Goal: Information Seeking & Learning: Learn about a topic

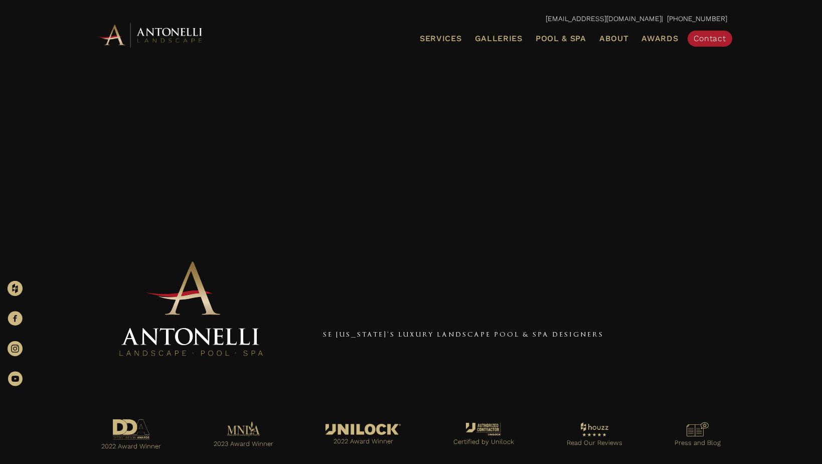
scroll to position [7, 0]
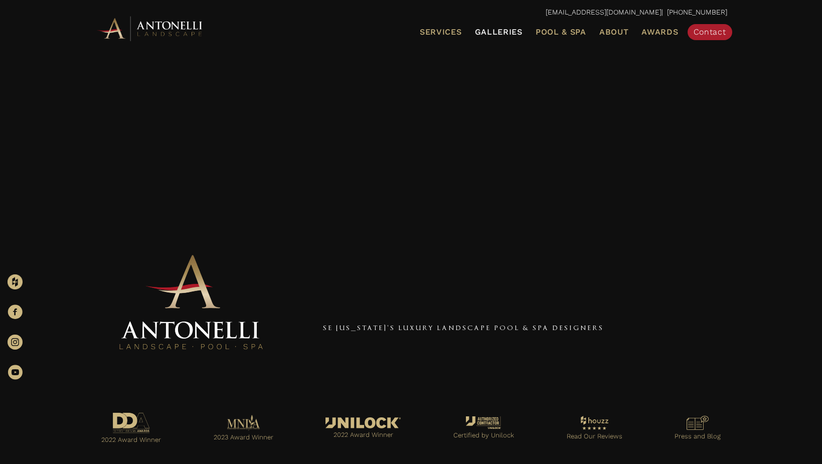
click at [494, 29] on span "Galleries" at bounding box center [499, 32] width 48 height 10
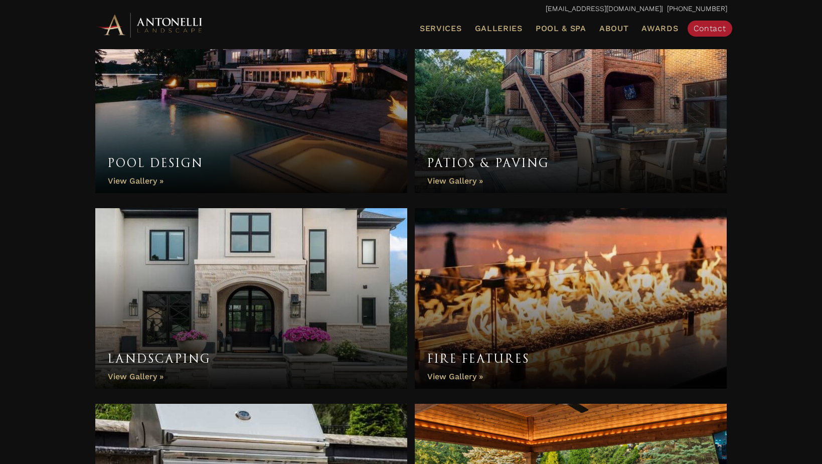
scroll to position [369, 0]
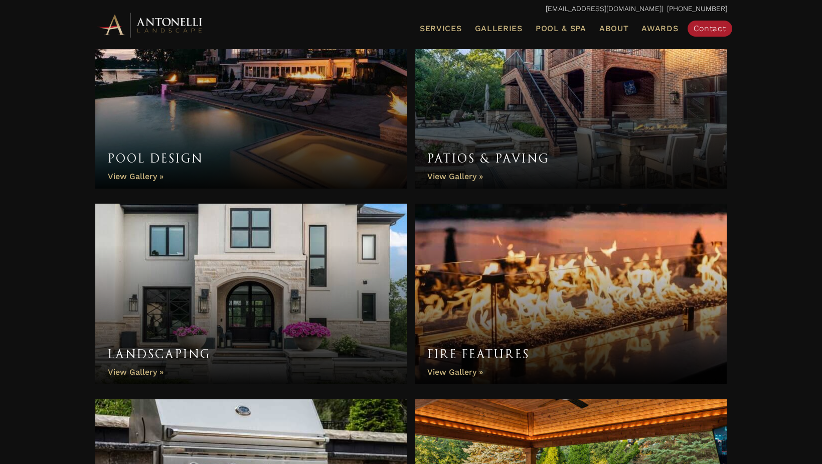
click at [299, 276] on link "Landscaping" at bounding box center [251, 294] width 312 height 180
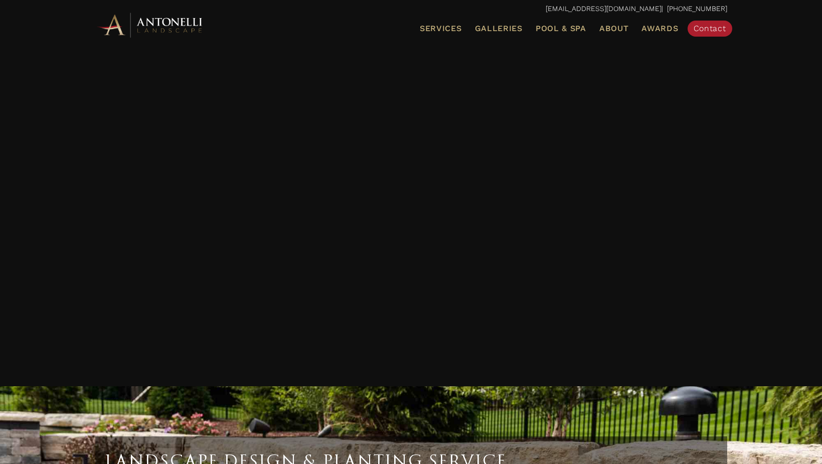
scroll to position [3042, 0]
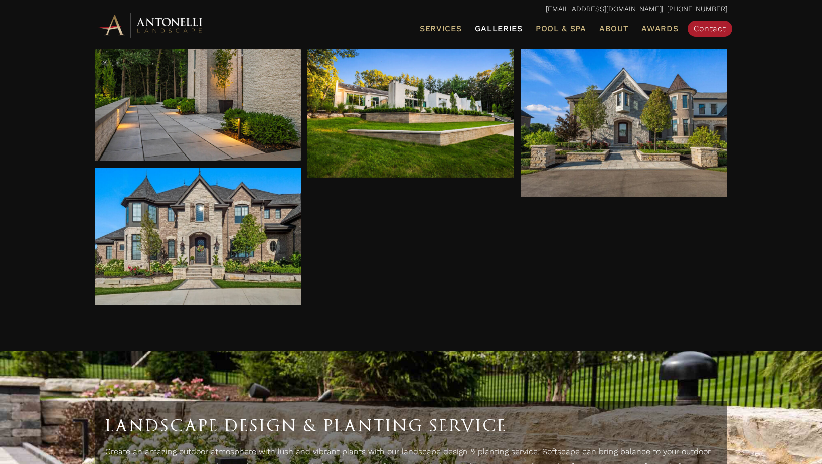
click at [493, 28] on span "Galleries" at bounding box center [499, 29] width 48 height 10
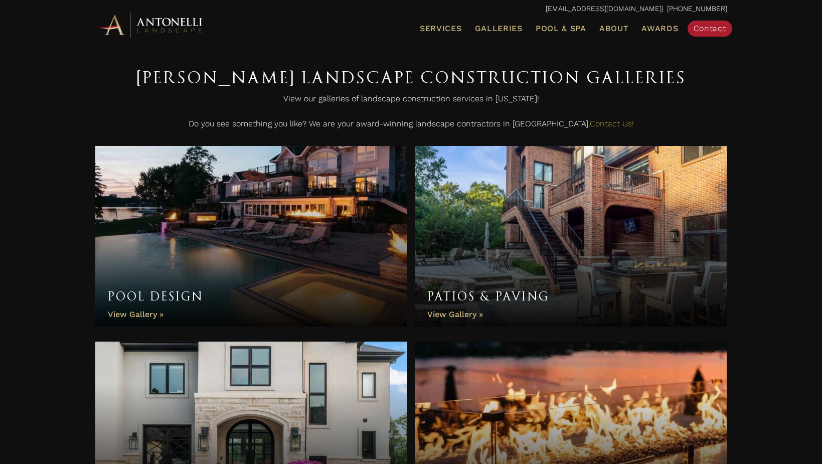
scroll to position [285, 0]
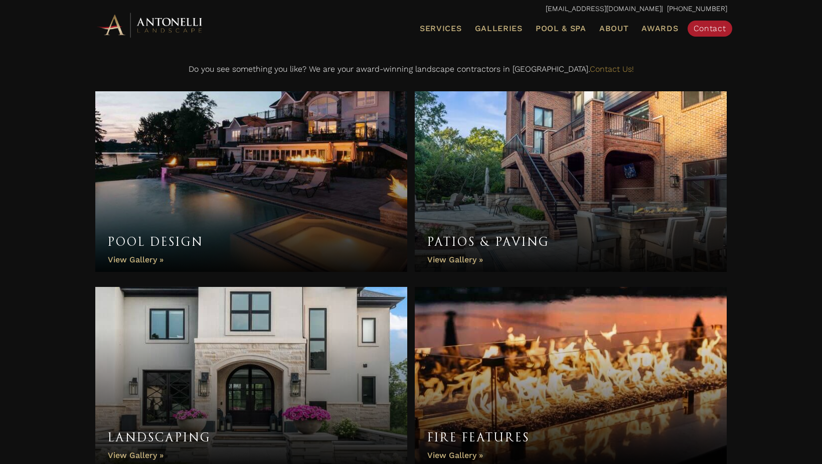
click at [300, 182] on link "Pool Design" at bounding box center [251, 181] width 312 height 180
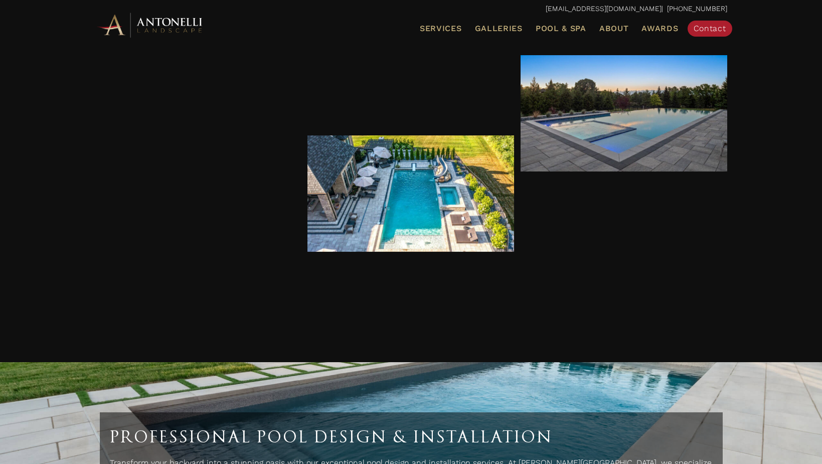
scroll to position [4079, 0]
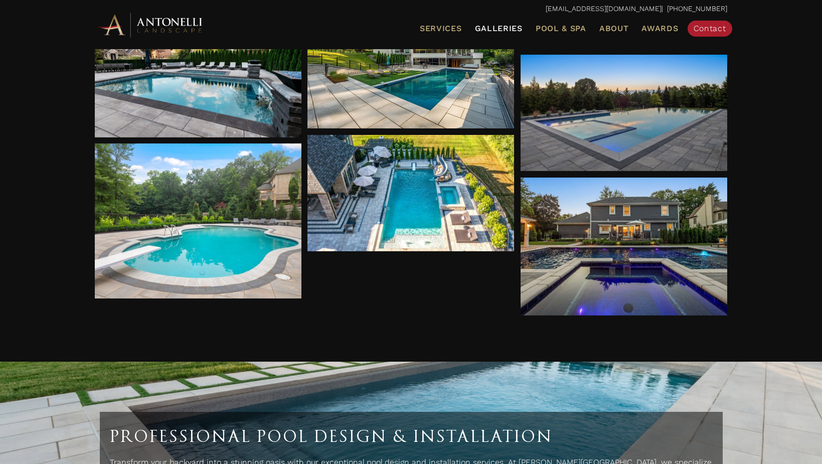
click at [497, 33] on link "Galleries" at bounding box center [499, 28] width 56 height 13
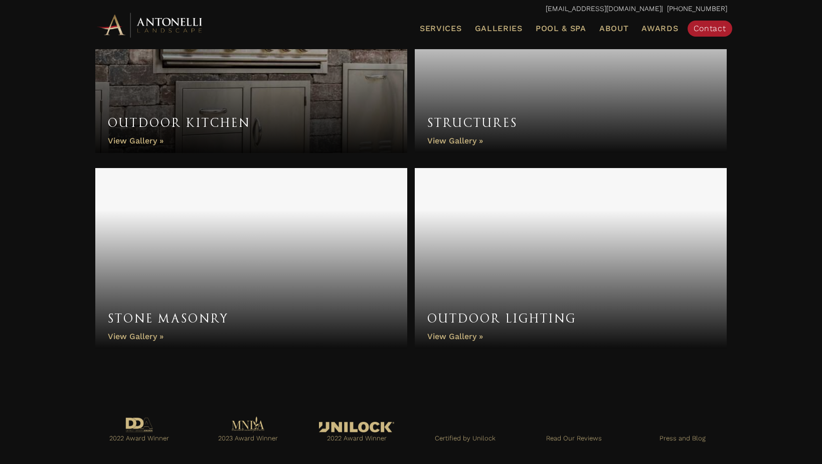
scroll to position [814, 0]
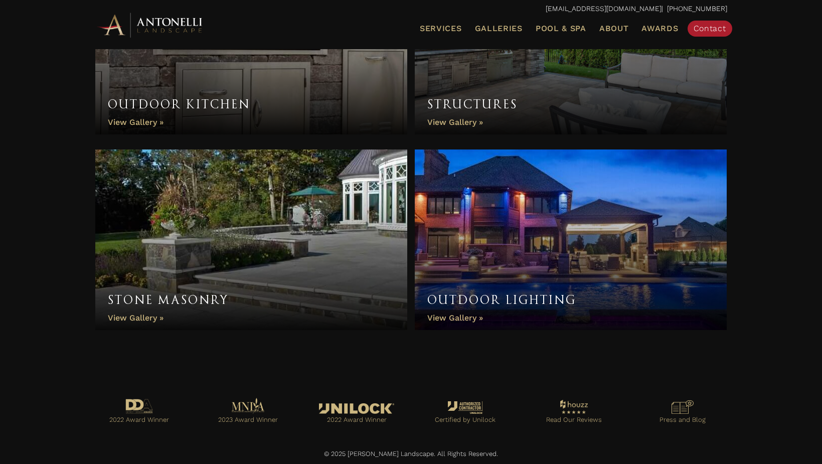
click at [362, 260] on link "Stone Masonry" at bounding box center [251, 239] width 312 height 180
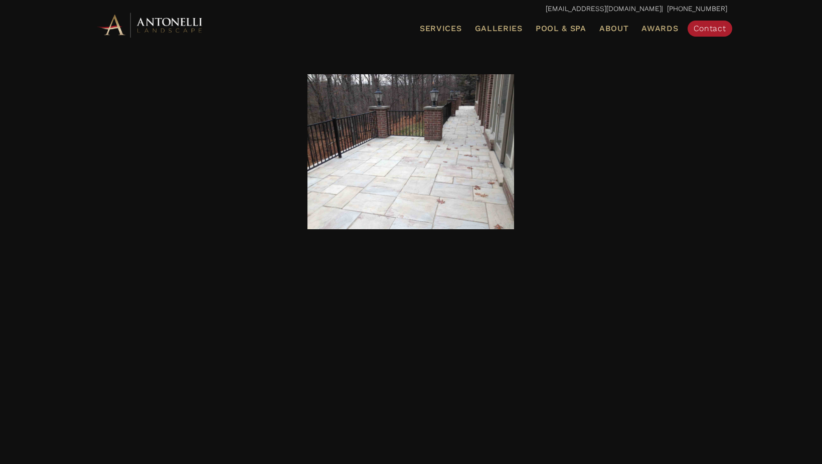
scroll to position [754, 0]
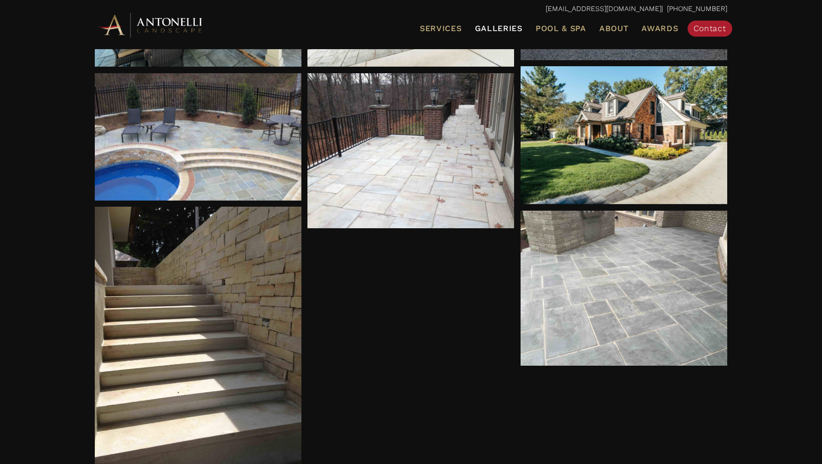
click at [504, 32] on span "Galleries" at bounding box center [499, 29] width 48 height 10
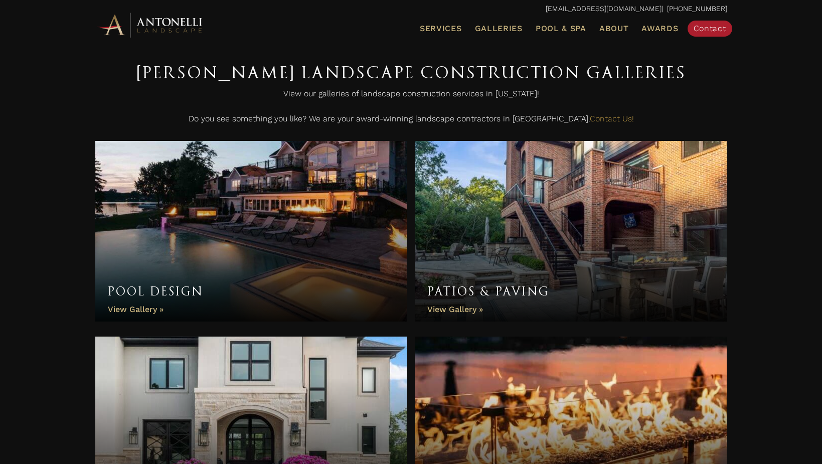
scroll to position [303, 0]
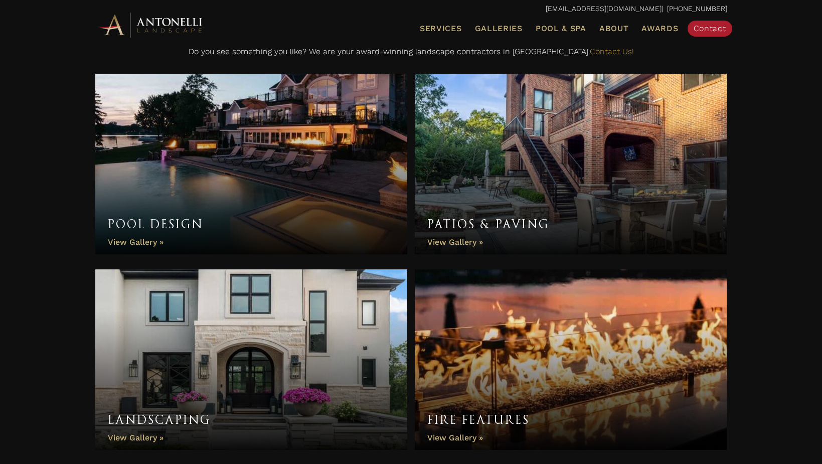
click at [472, 181] on link "Patios & Paving" at bounding box center [571, 164] width 312 height 180
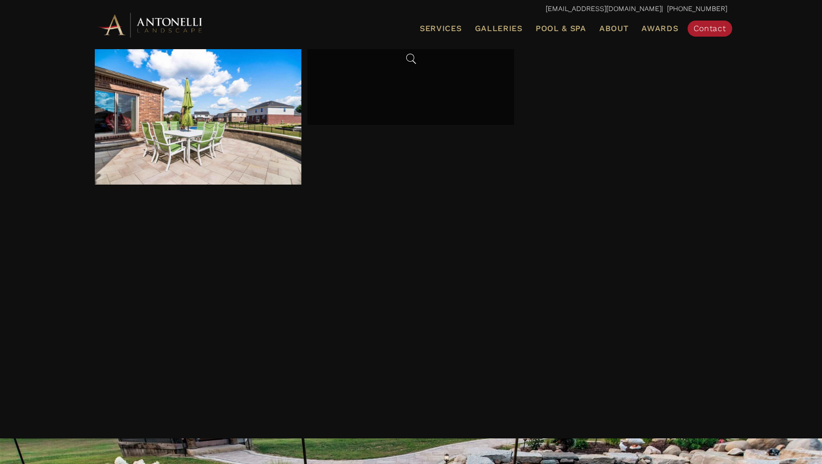
scroll to position [2489, 0]
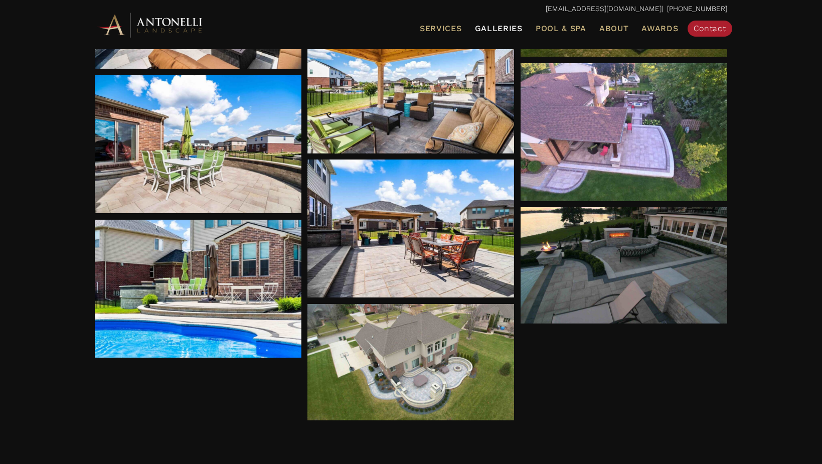
click at [505, 33] on link "Galleries" at bounding box center [499, 28] width 56 height 13
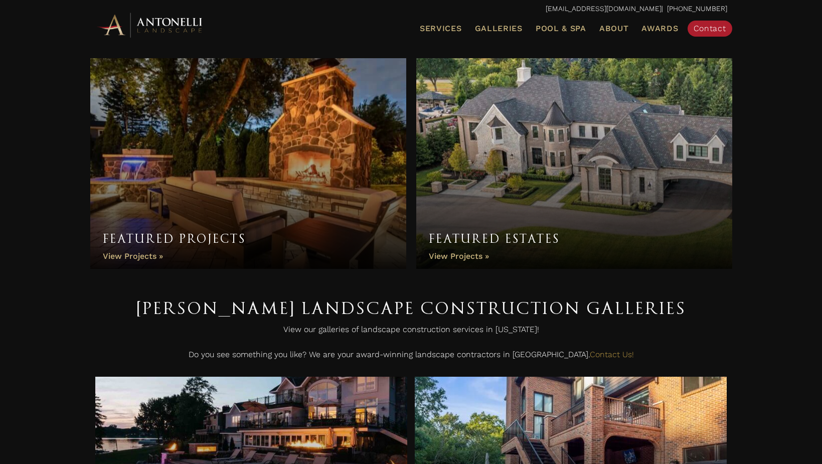
click at [470, 172] on link "Featured Estates" at bounding box center [574, 163] width 316 height 211
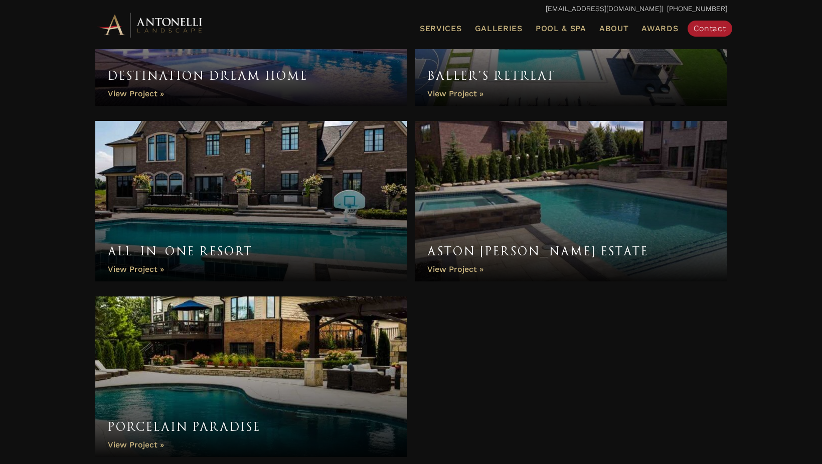
scroll to position [975, 0]
click at [387, 199] on link "All-In-One Resort" at bounding box center [251, 201] width 312 height 160
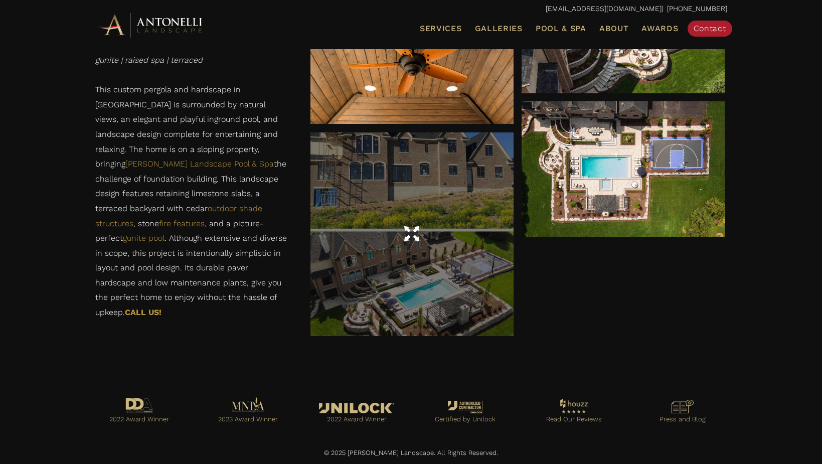
scroll to position [2767, 0]
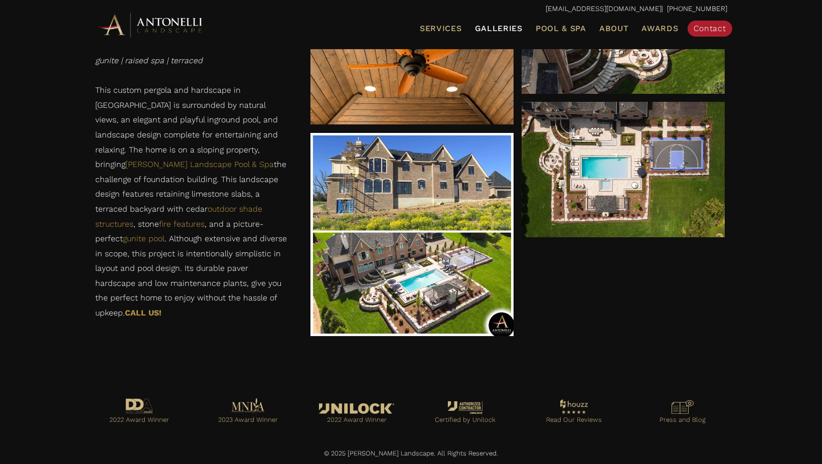
click at [518, 28] on span "Galleries" at bounding box center [499, 29] width 48 height 10
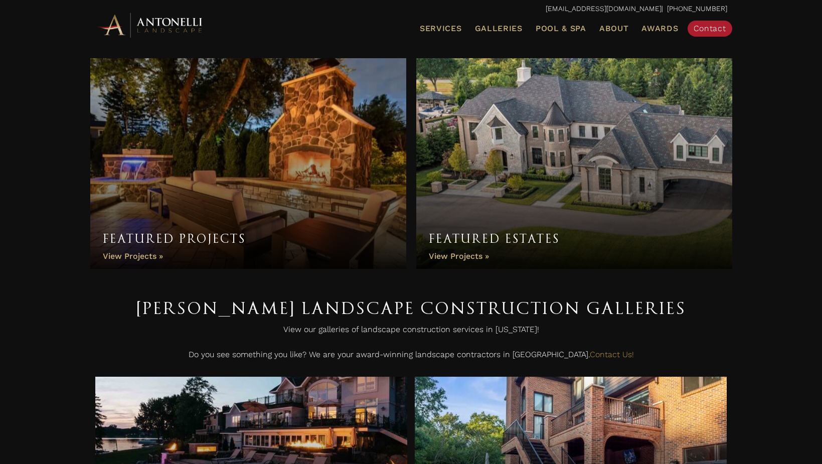
scroll to position [8, 0]
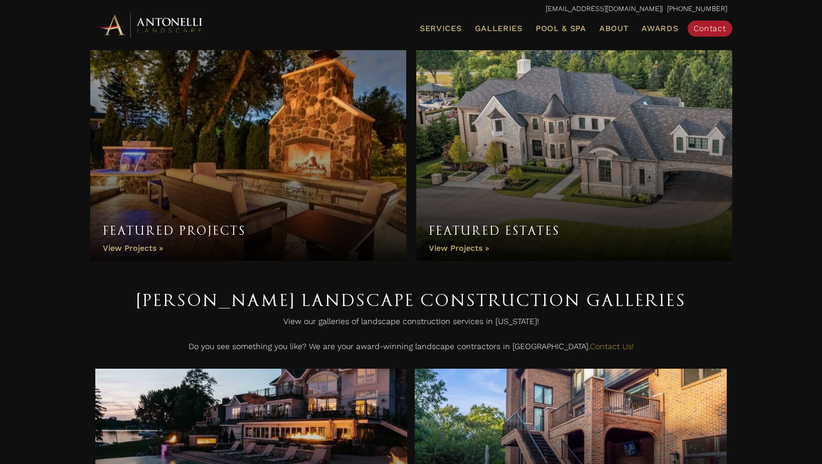
click at [367, 180] on link "Featured Projects" at bounding box center [248, 155] width 316 height 211
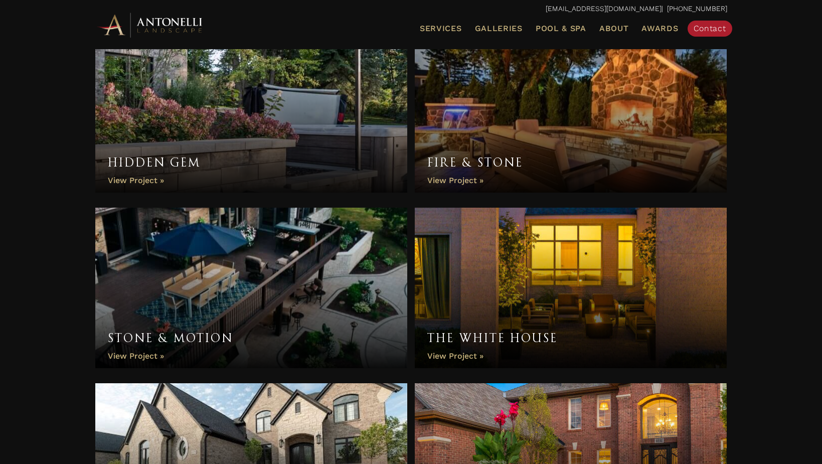
scroll to position [369, 0]
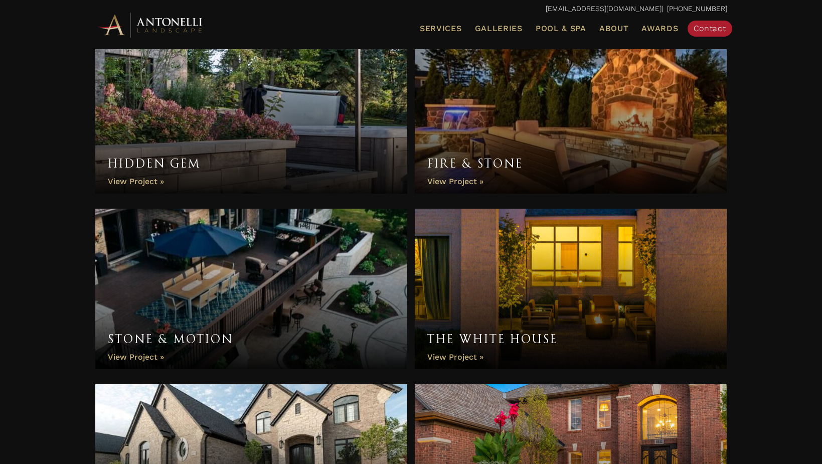
click at [352, 153] on link "Hidden Gem" at bounding box center [251, 113] width 312 height 160
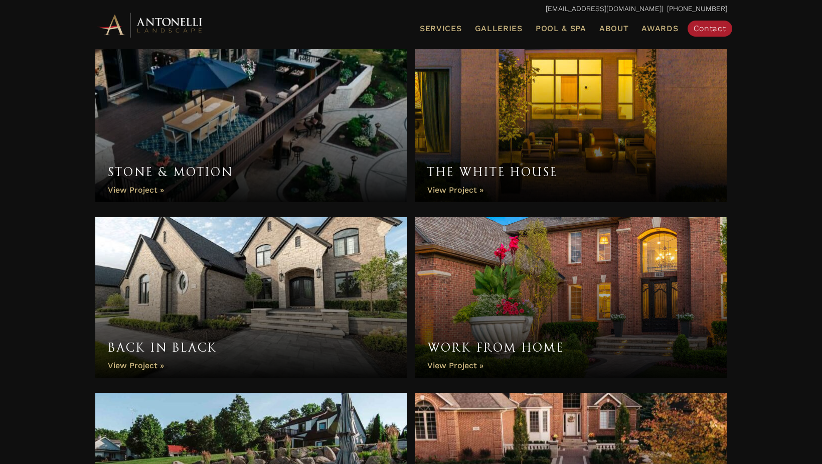
scroll to position [555, 0]
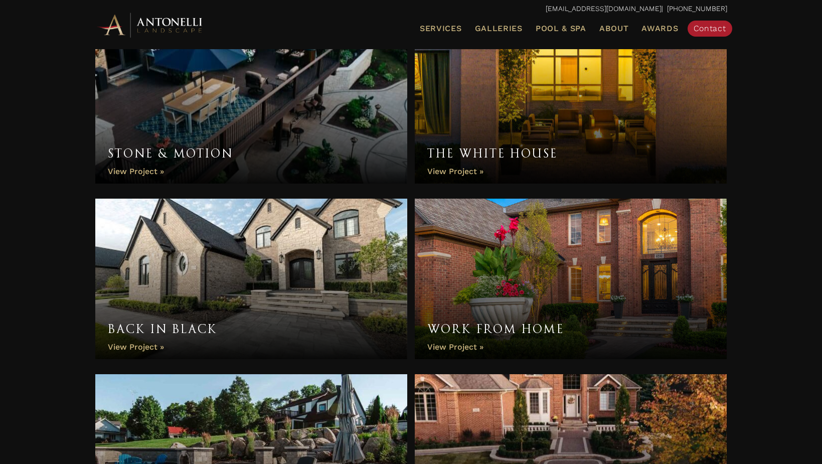
click at [327, 224] on link "Back in Black" at bounding box center [251, 279] width 312 height 160
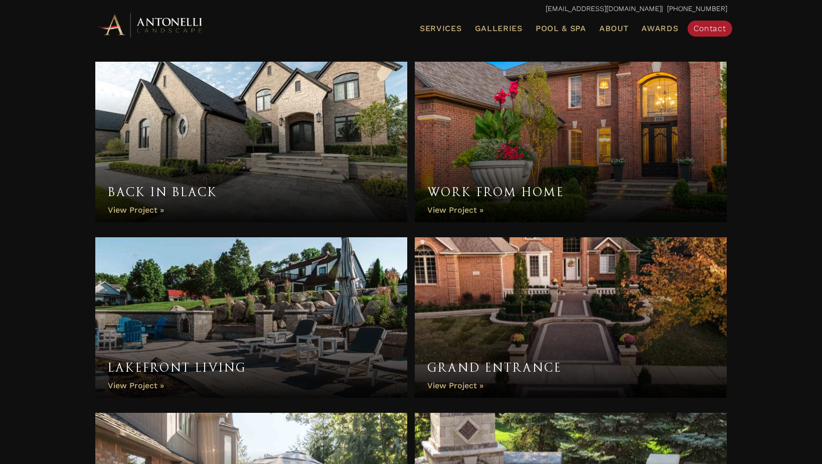
scroll to position [774, 0]
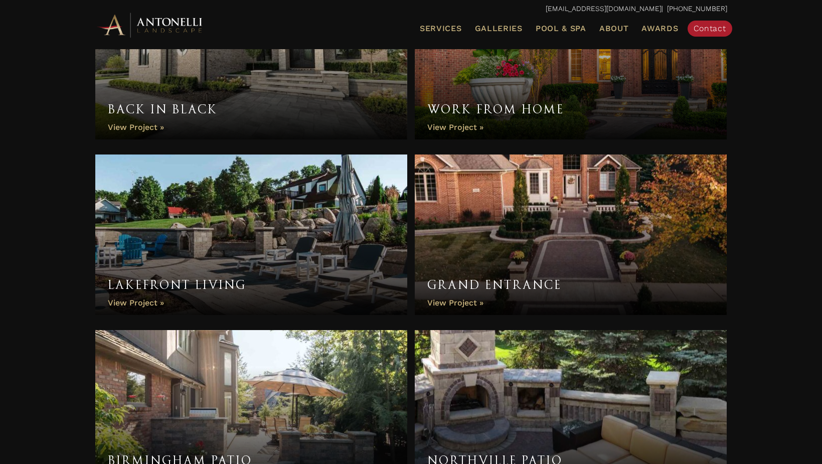
click at [488, 74] on link "Work From Home" at bounding box center [571, 59] width 312 height 160
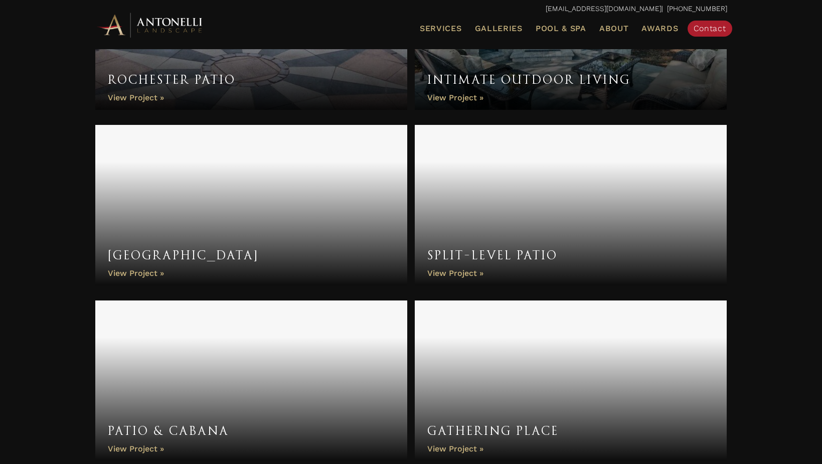
scroll to position [1331, 0]
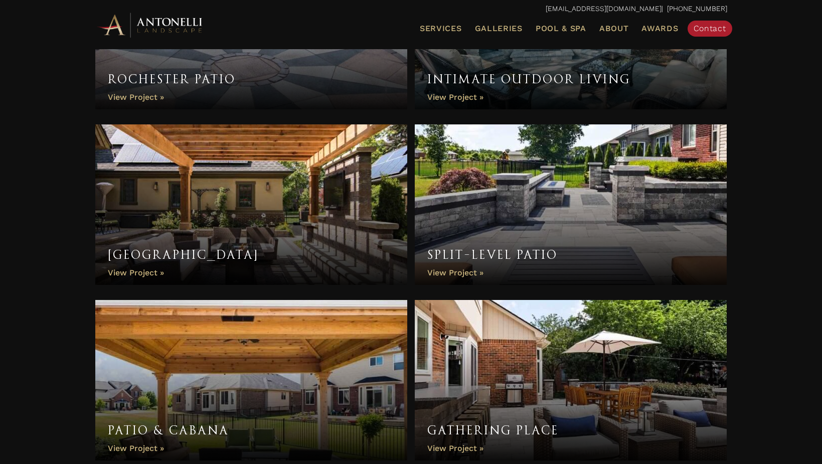
click at [462, 187] on link "Split-Level Patio" at bounding box center [571, 204] width 312 height 160
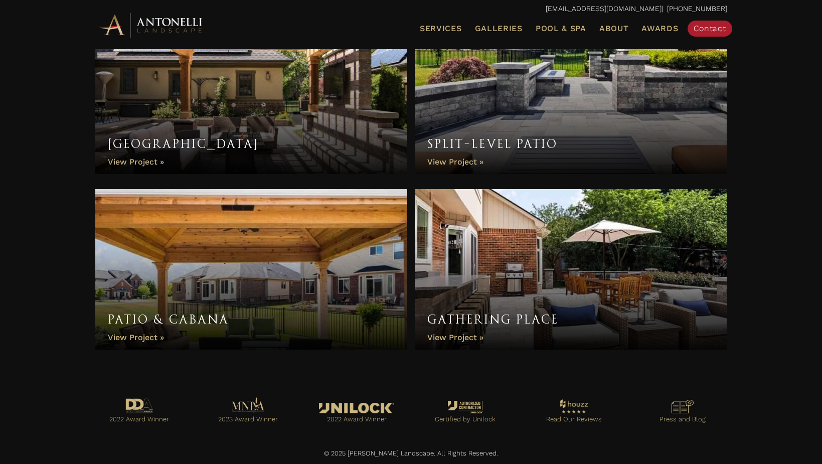
scroll to position [1441, 0]
click at [315, 271] on link "Patio & Cabana" at bounding box center [251, 270] width 312 height 160
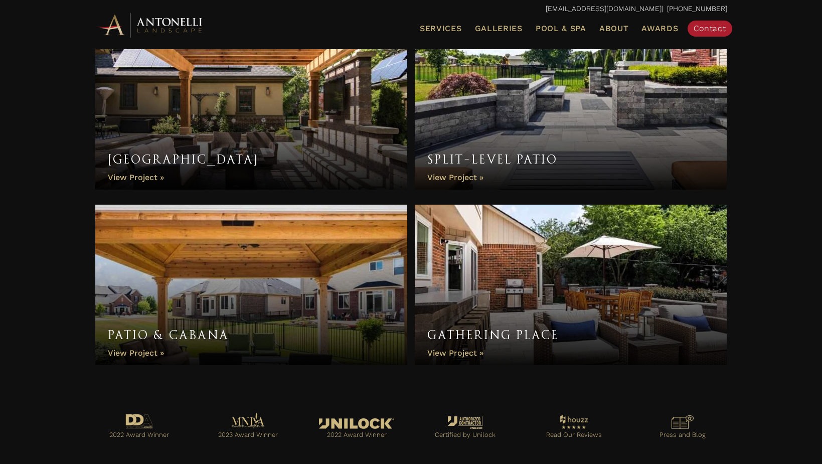
scroll to position [1425, 0]
click at [493, 264] on link "Gathering Place" at bounding box center [571, 285] width 312 height 160
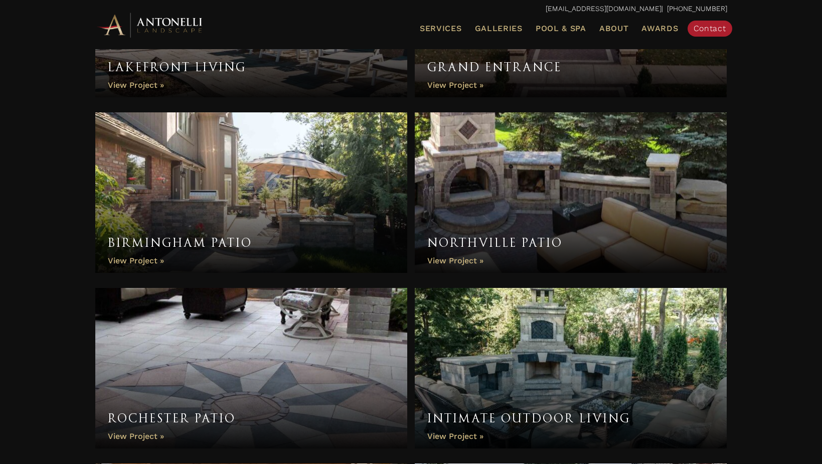
scroll to position [907, 0]
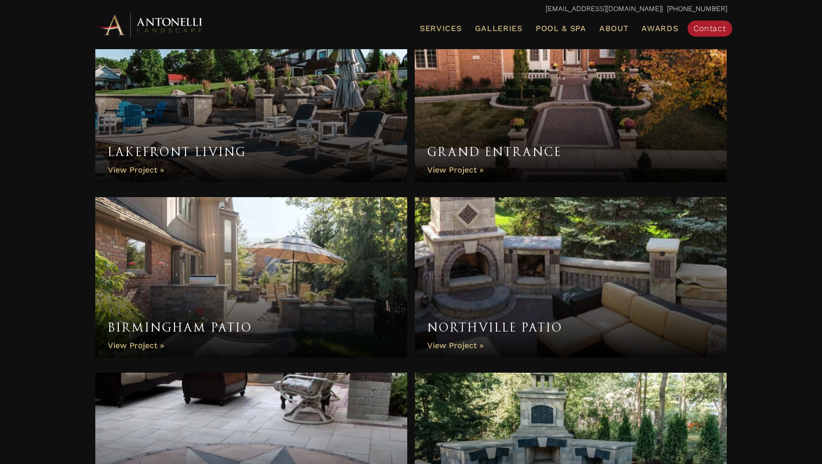
click at [472, 405] on link "Intimate Outdoor Living" at bounding box center [571, 453] width 312 height 160
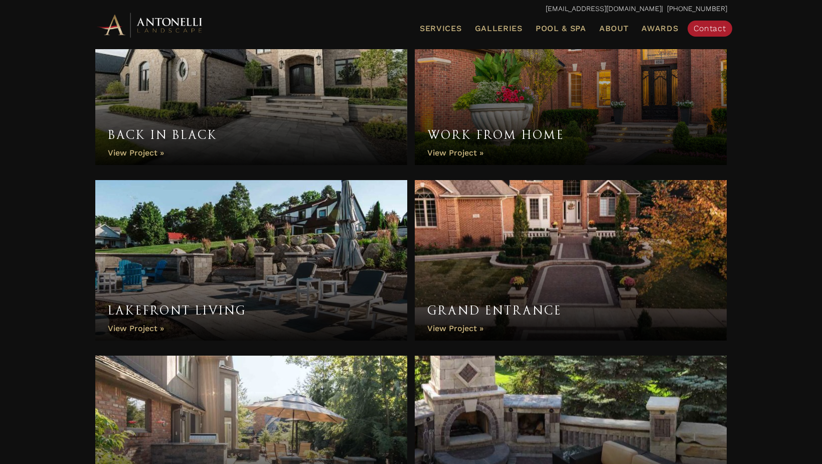
scroll to position [749, 0]
click at [482, 234] on link "Grand Entrance" at bounding box center [571, 259] width 312 height 160
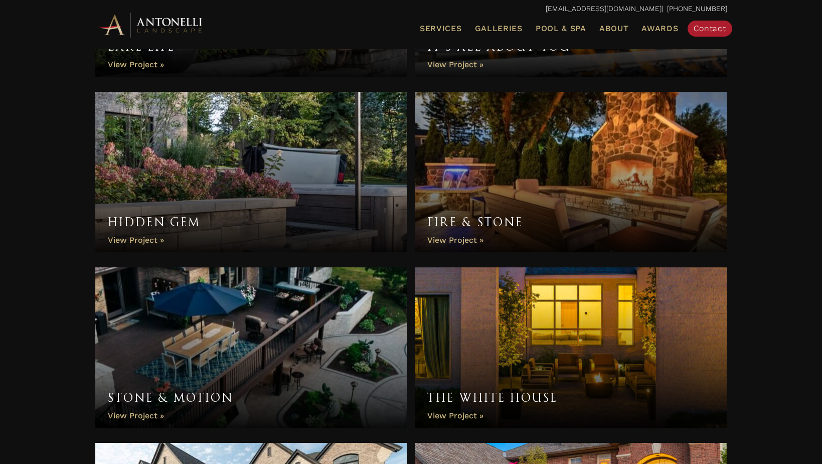
scroll to position [304, 0]
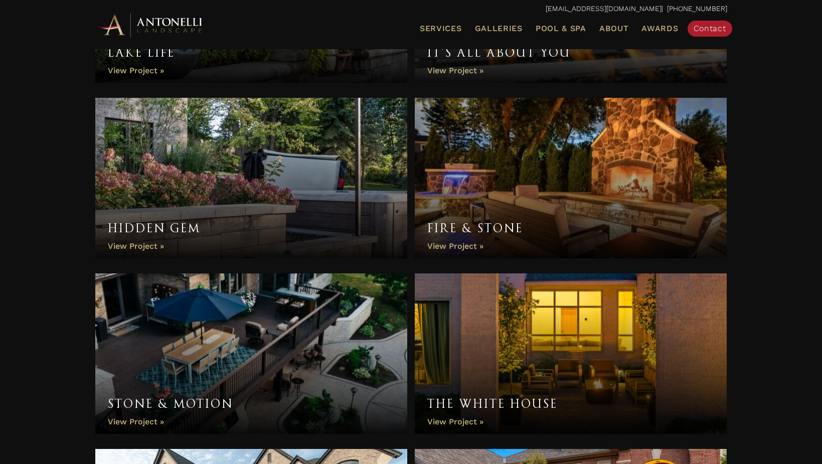
click at [305, 158] on link "Hidden Gem" at bounding box center [251, 178] width 312 height 160
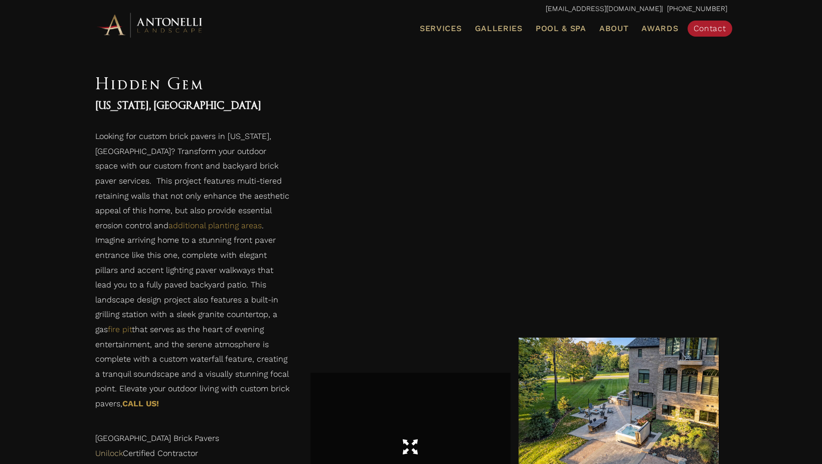
scroll to position [1510, 0]
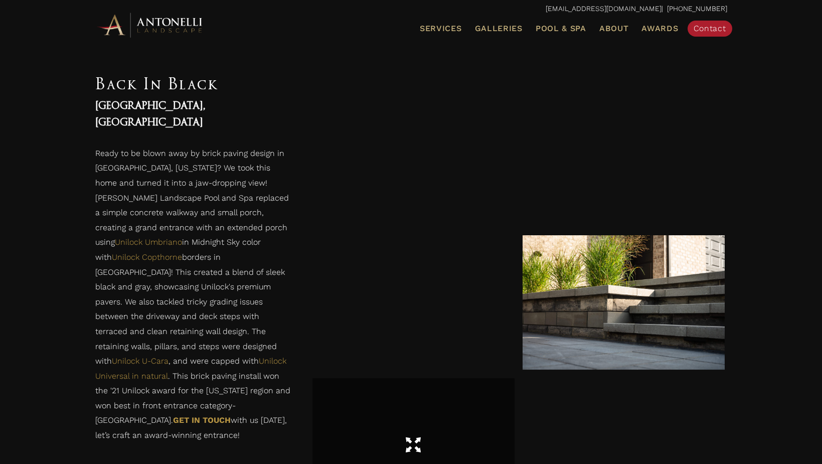
scroll to position [689, 0]
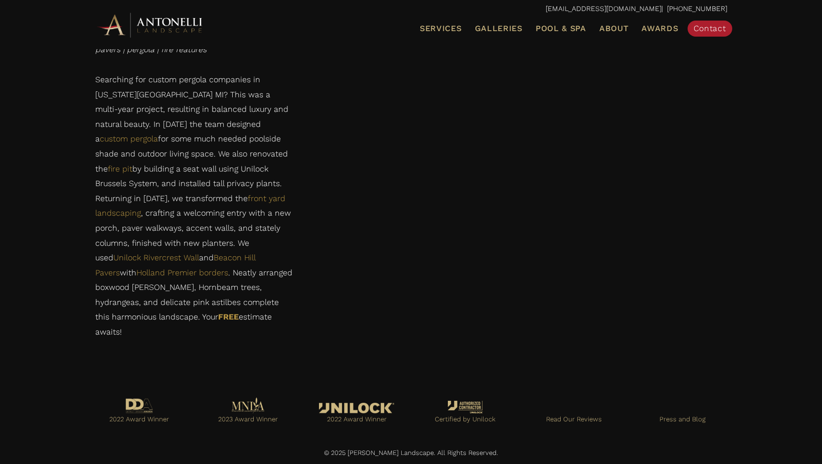
scroll to position [1340, 0]
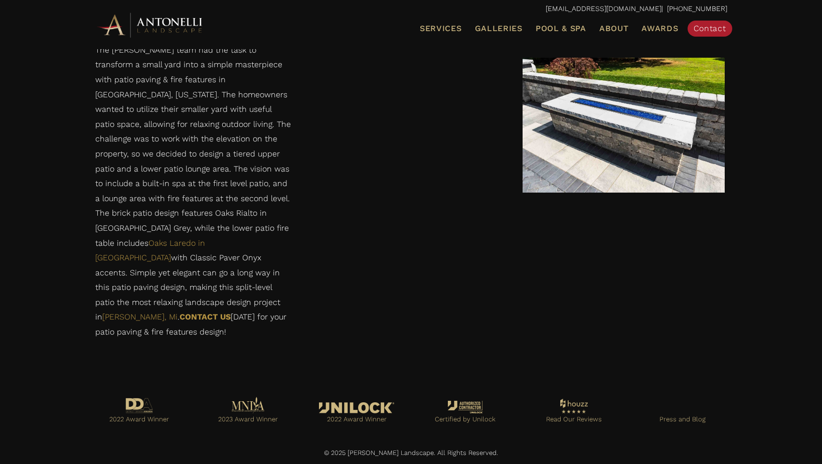
scroll to position [555, 0]
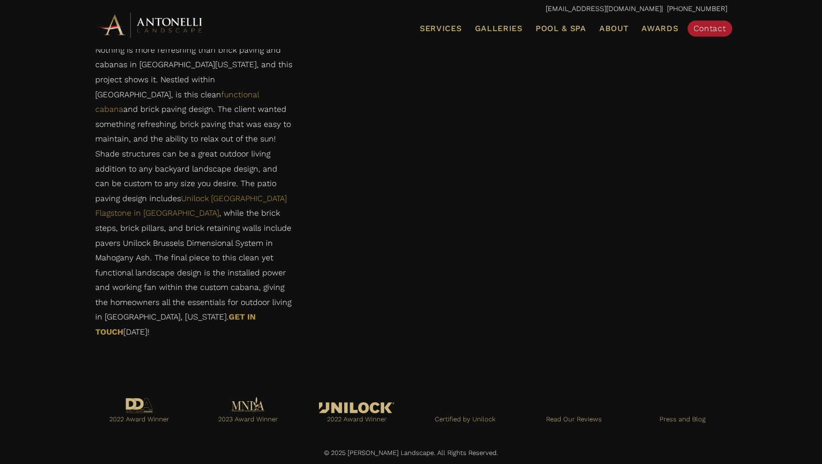
scroll to position [980, 0]
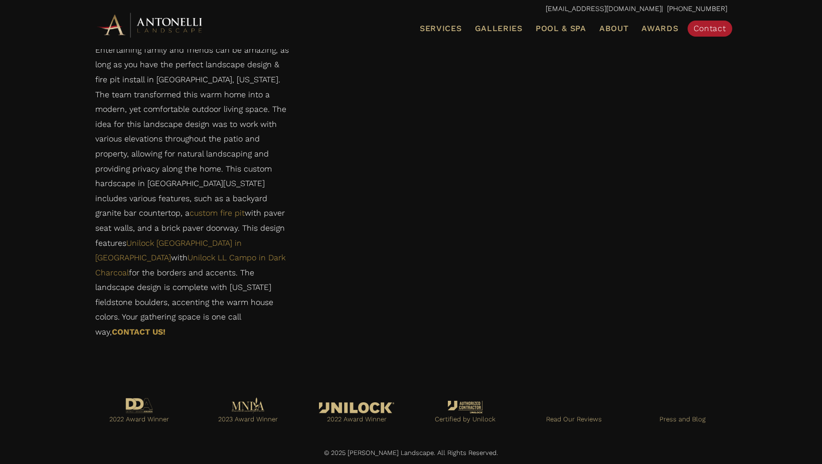
scroll to position [984, 0]
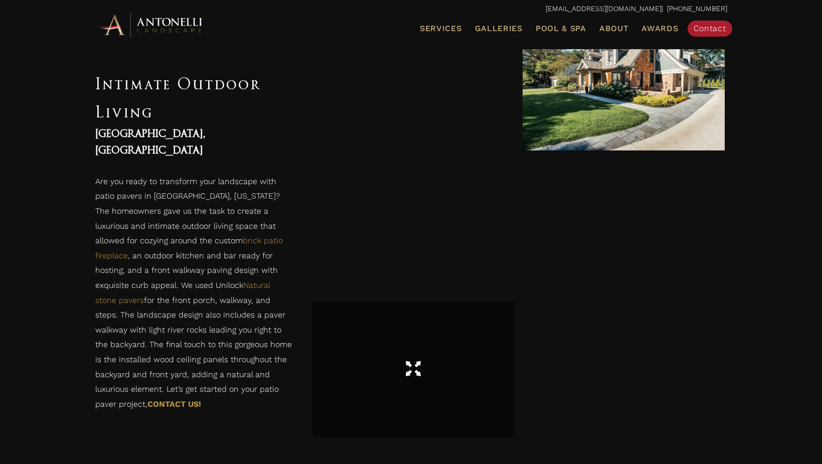
scroll to position [1171, 0]
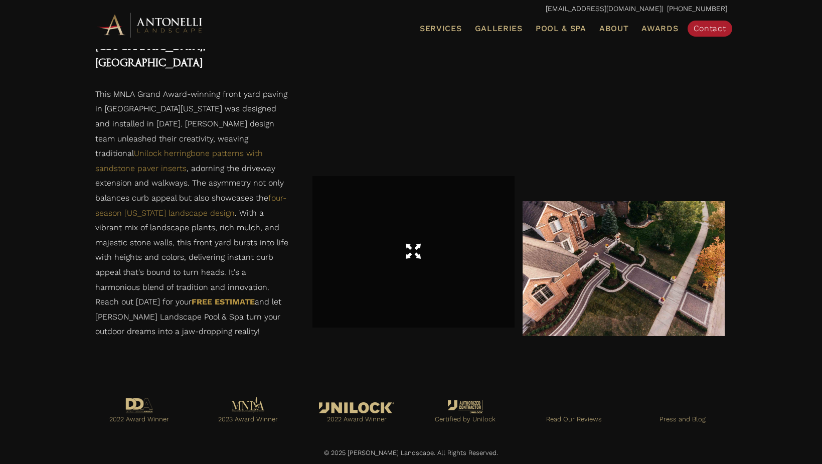
scroll to position [1559, 0]
